Goal: Information Seeking & Learning: Learn about a topic

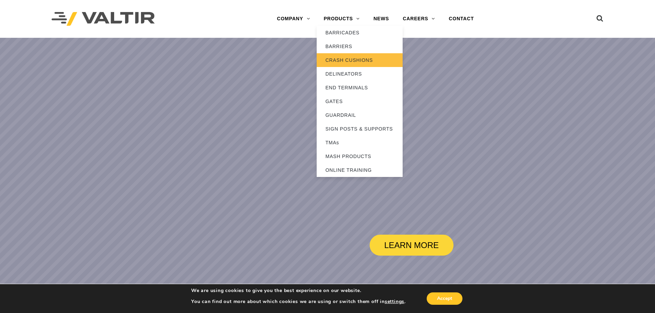
click at [336, 59] on link "CRASH CUSHIONS" at bounding box center [360, 60] width 86 height 14
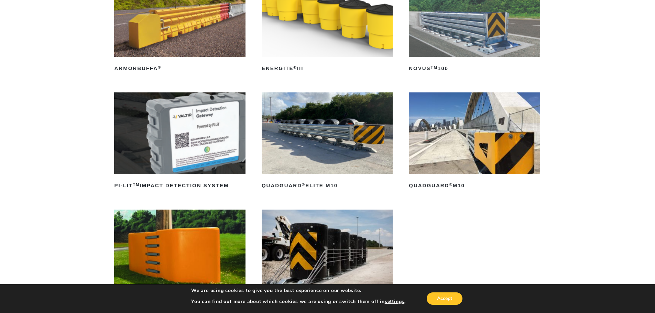
scroll to position [172, 0]
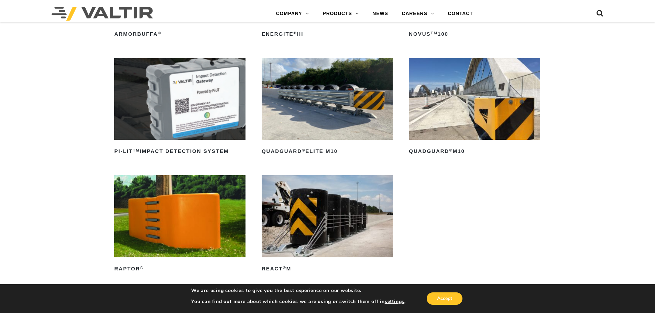
click at [297, 190] on img at bounding box center [327, 216] width 131 height 82
click at [494, 127] on img at bounding box center [474, 99] width 131 height 82
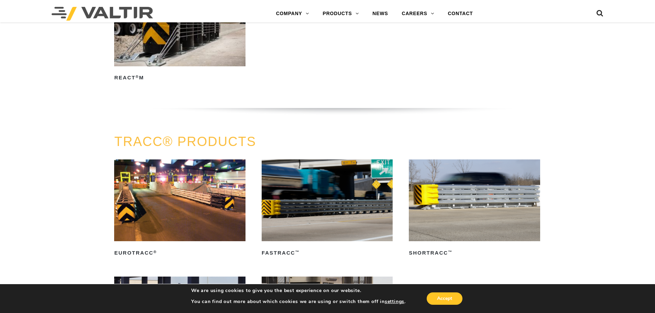
scroll to position [1170, 0]
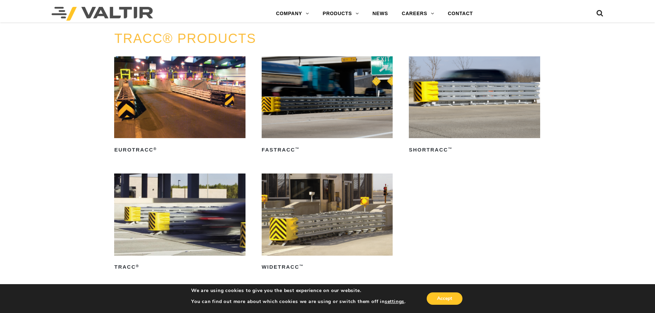
click at [450, 117] on img at bounding box center [474, 97] width 131 height 82
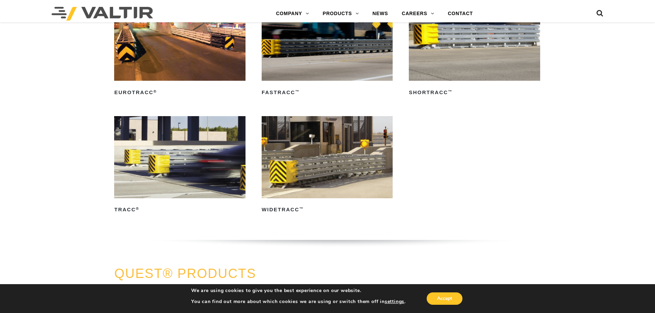
scroll to position [1193, 0]
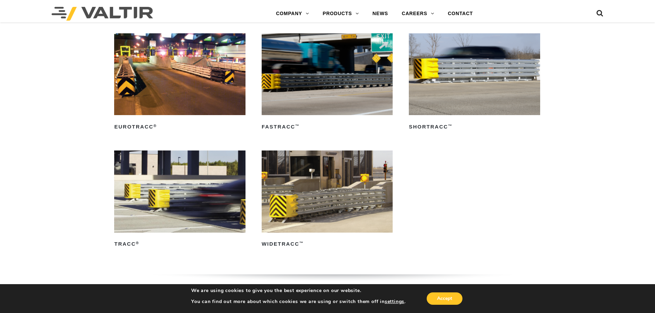
click at [429, 94] on img at bounding box center [474, 74] width 131 height 82
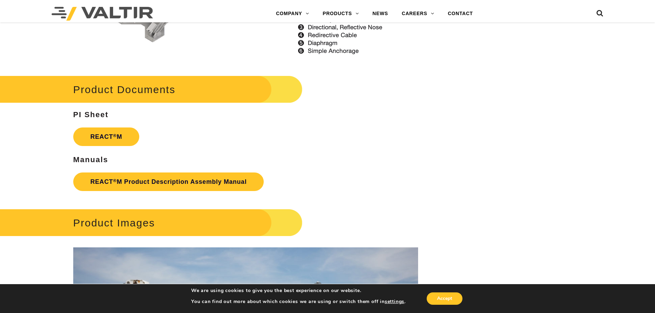
scroll to position [881, 0]
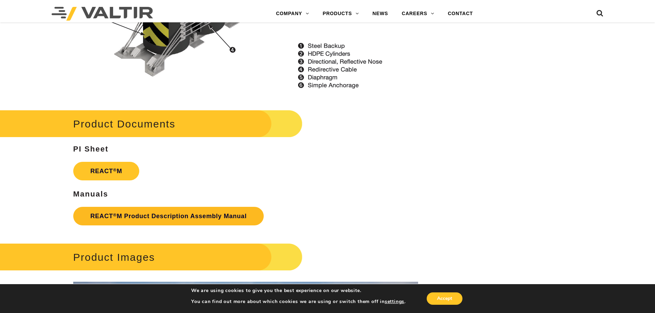
click at [162, 215] on link "REACT ® M Product Description Assembly Manual" at bounding box center [168, 216] width 191 height 19
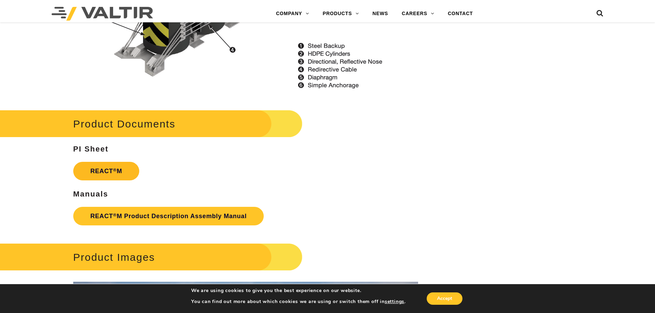
click at [104, 174] on strong "REACT ® M" at bounding box center [106, 171] width 32 height 7
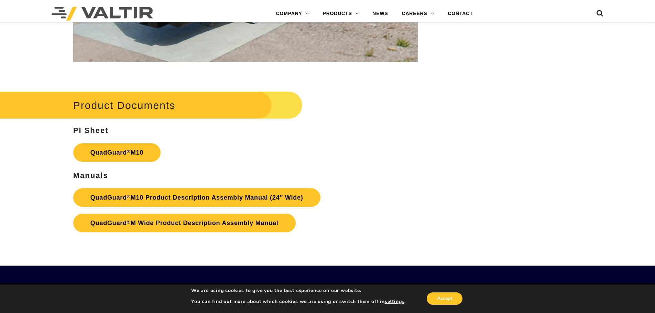
scroll to position [2546, 0]
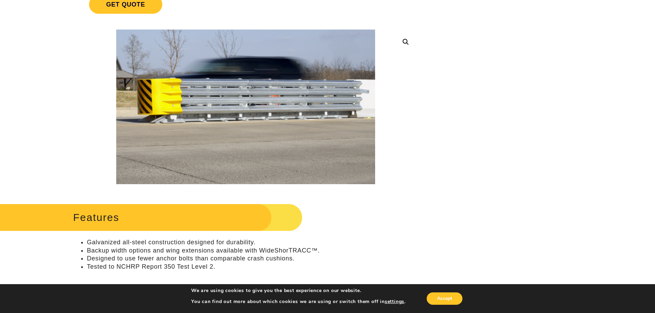
scroll to position [206, 0]
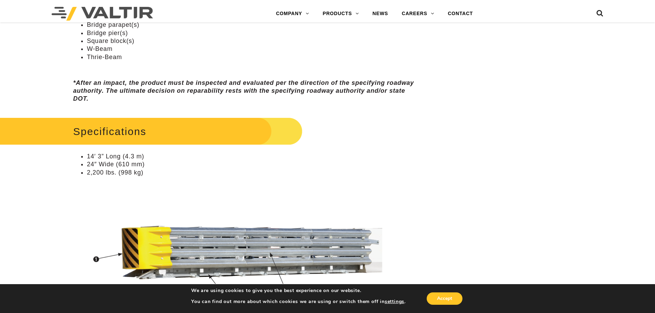
scroll to position [619, 0]
